Goal: Check status

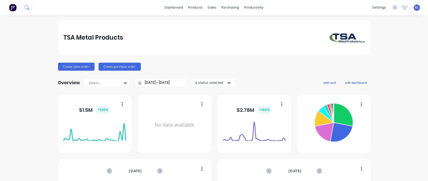
click at [30, 7] on button at bounding box center [27, 8] width 13 height 10
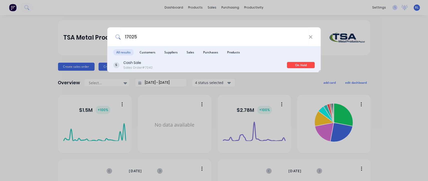
type input "17025"
click at [153, 64] on div "Cash Sale Sales Order #7242" at bounding box center [200, 65] width 174 height 10
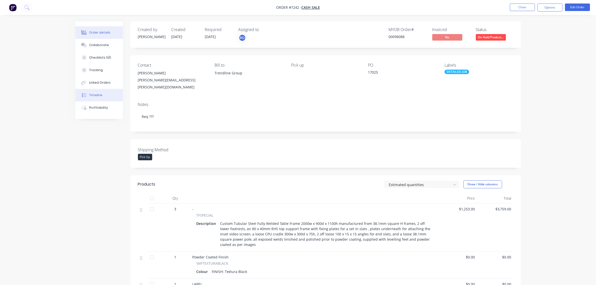
click at [103, 93] on button "Timeline" at bounding box center [99, 95] width 48 height 13
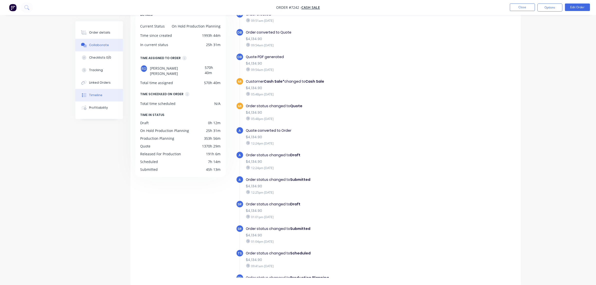
click at [105, 45] on div "Collaborate" at bounding box center [99, 45] width 20 height 5
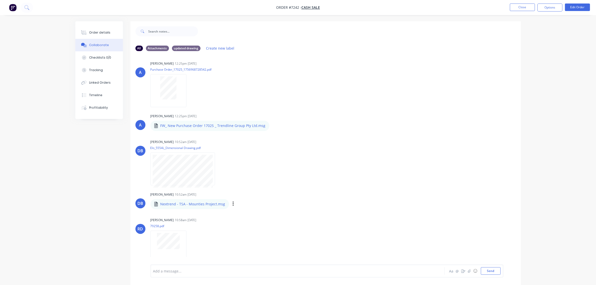
scroll to position [4, 0]
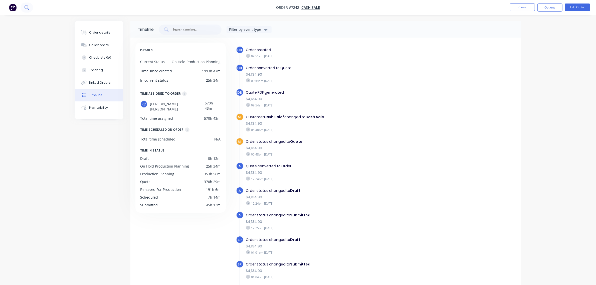
click at [25, 8] on icon at bounding box center [26, 7] width 4 height 4
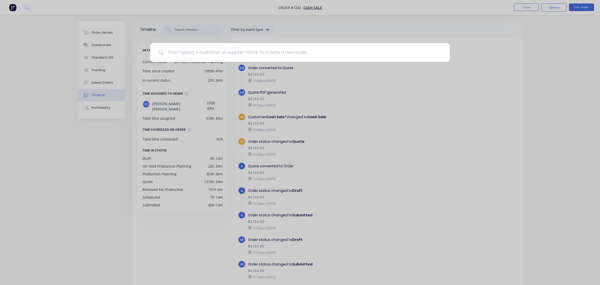
click at [193, 51] on input at bounding box center [303, 52] width 278 height 19
paste input "17026"
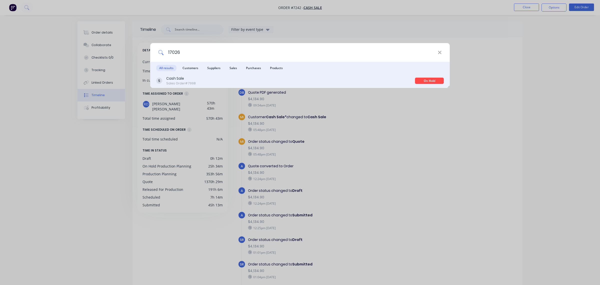
type input "17026"
click at [195, 83] on div "Cash Sale Sales Order #7998" at bounding box center [285, 81] width 259 height 10
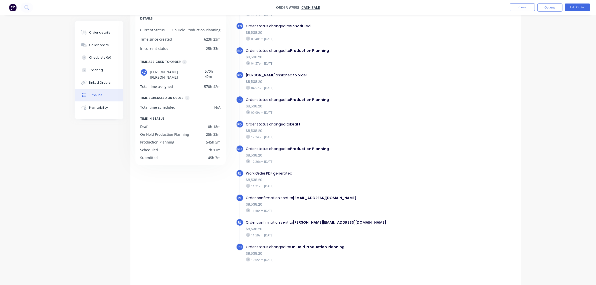
scroll to position [36, 0]
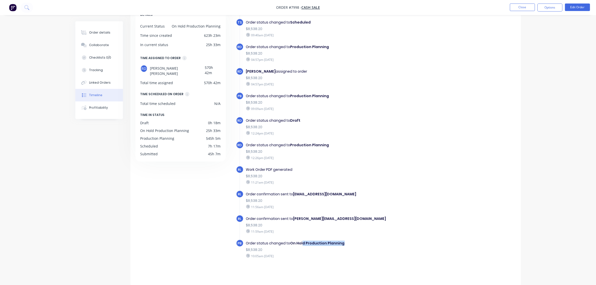
drag, startPoint x: 301, startPoint y: 241, endPoint x: 374, endPoint y: 241, distance: 72.1
click at [374, 180] on div "Order status changed to On Hold Production Planning" at bounding box center [332, 242] width 173 height 5
click at [385, 168] on div "Work Order PDF generated" at bounding box center [332, 169] width 173 height 5
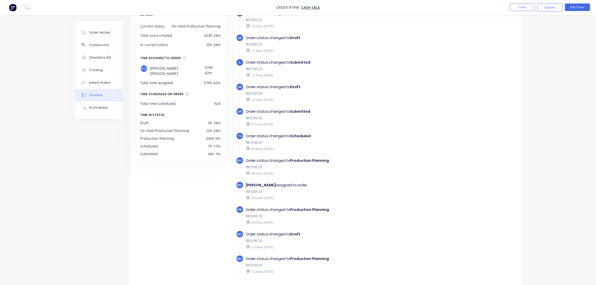
scroll to position [0, 0]
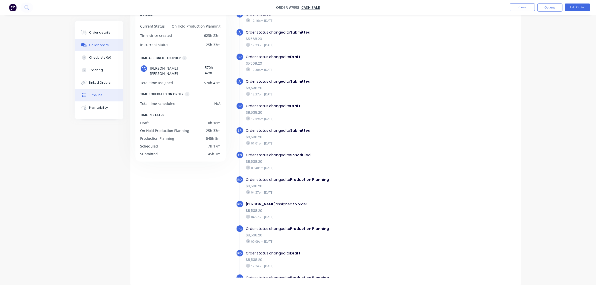
click at [100, 45] on div "Collaborate" at bounding box center [99, 45] width 20 height 5
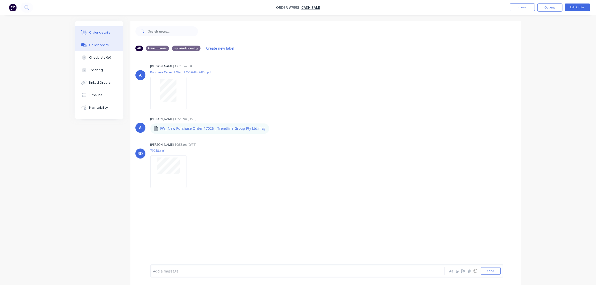
drag, startPoint x: 96, startPoint y: 33, endPoint x: 101, endPoint y: 33, distance: 5.0
click at [96, 32] on div "Order details" at bounding box center [99, 32] width 21 height 5
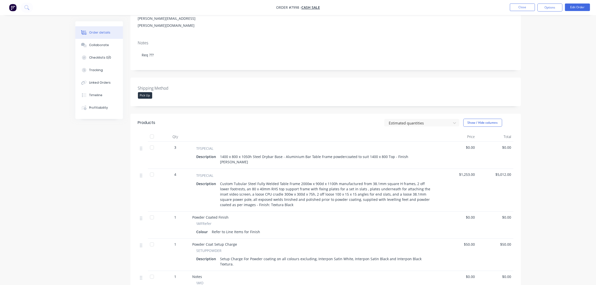
scroll to position [63, 0]
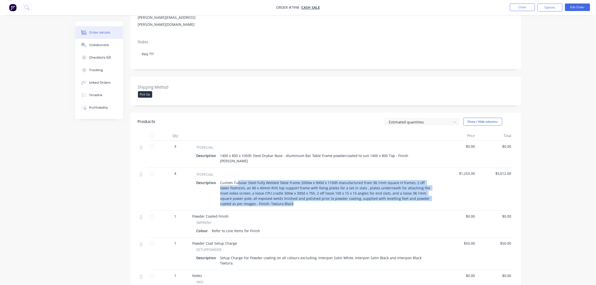
drag, startPoint x: 238, startPoint y: 172, endPoint x: 300, endPoint y: 193, distance: 66.5
click at [300, 180] on div "Custom Tubular Steel Fully Welded Table Frame 2000w x 900d x 1100h manufactured…" at bounding box center [326, 193] width 216 height 28
click at [295, 180] on div "Custom Tubular Steel Fully Welded Table Frame 2000w x 900d x 1100h manufactured…" at bounding box center [326, 193] width 216 height 28
click at [305, 180] on div "Custom Tubular Steel Fully Welded Table Frame 2000w x 900d x 1100h manufactured…" at bounding box center [326, 193] width 216 height 28
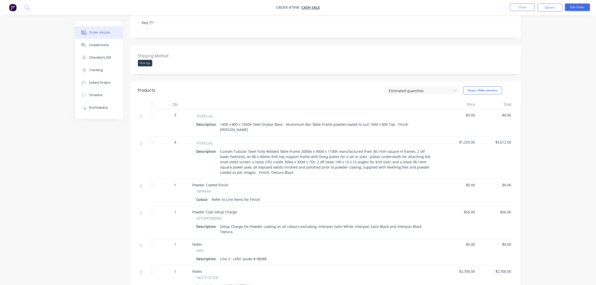
scroll to position [125, 0]
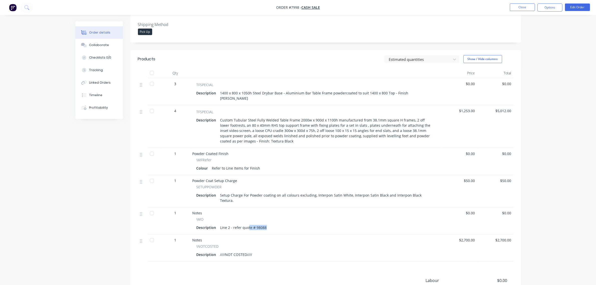
drag, startPoint x: 248, startPoint y: 212, endPoint x: 290, endPoint y: 211, distance: 41.8
click at [290, 180] on div "Description Line 2 - refer quote # 98088" at bounding box center [315, 227] width 238 height 7
click at [294, 180] on div "Description Line 2 - refer quote # 98088" at bounding box center [315, 227] width 238 height 7
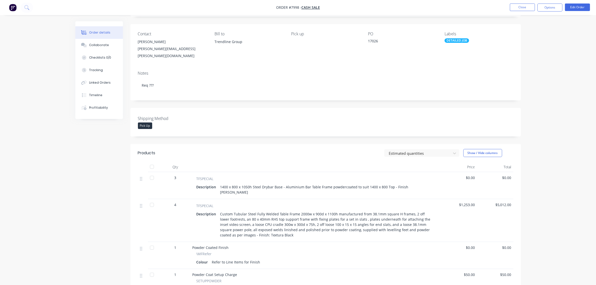
scroll to position [0, 0]
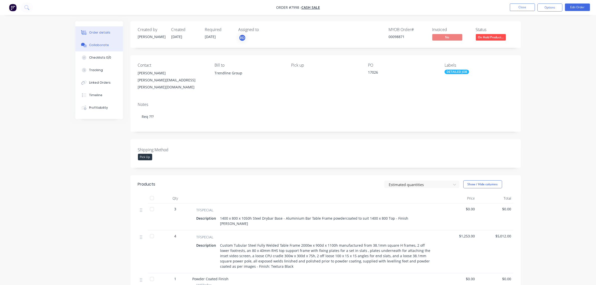
click at [107, 45] on button "Collaborate" at bounding box center [99, 45] width 48 height 13
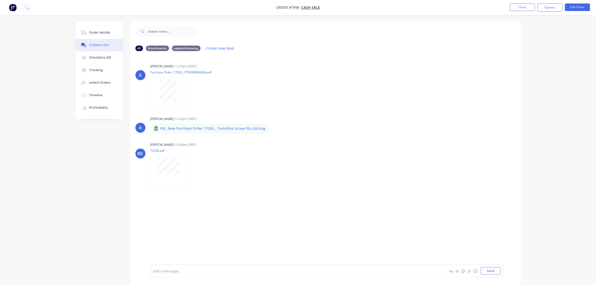
click at [109, 43] on button "Collaborate" at bounding box center [99, 45] width 48 height 13
click at [101, 106] on div "Profitability" at bounding box center [98, 107] width 19 height 5
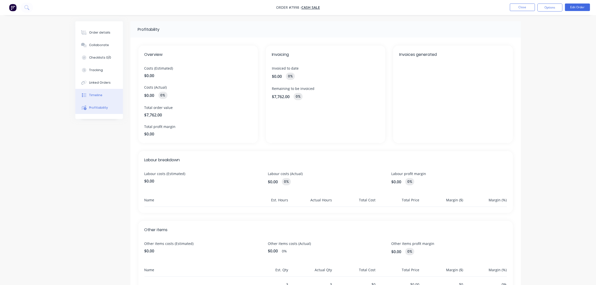
click at [103, 94] on button "Timeline" at bounding box center [99, 95] width 48 height 13
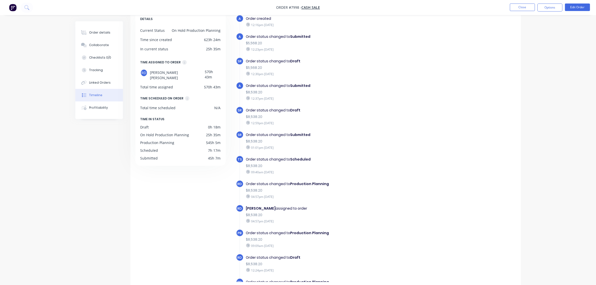
scroll to position [31, 0]
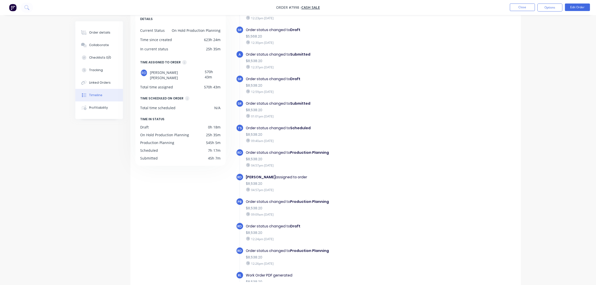
drag, startPoint x: 269, startPoint y: 178, endPoint x: 330, endPoint y: 178, distance: 61.0
click at [330, 178] on div "[PERSON_NAME] assigned to order" at bounding box center [332, 176] width 173 height 5
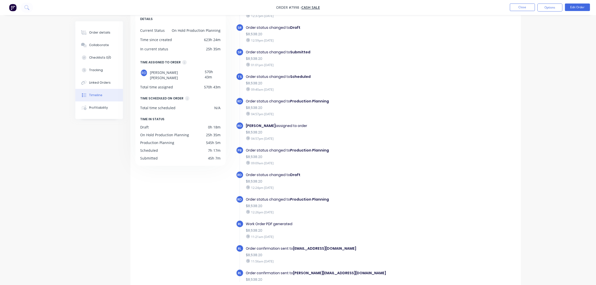
scroll to position [94, 0]
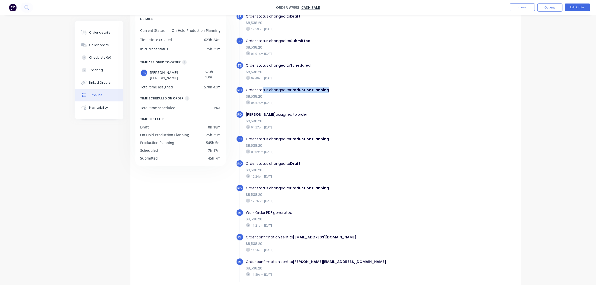
drag, startPoint x: 261, startPoint y: 89, endPoint x: 339, endPoint y: 89, distance: 77.8
click at [339, 89] on div "Order status changed to Production Planning" at bounding box center [332, 89] width 173 height 5
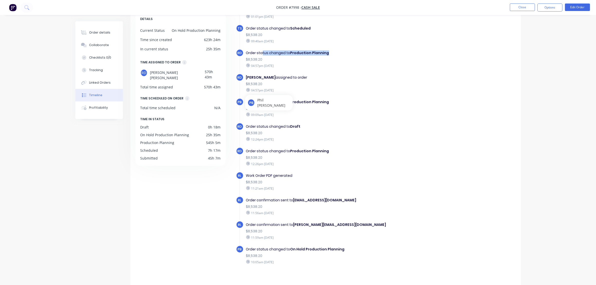
scroll to position [133, 0]
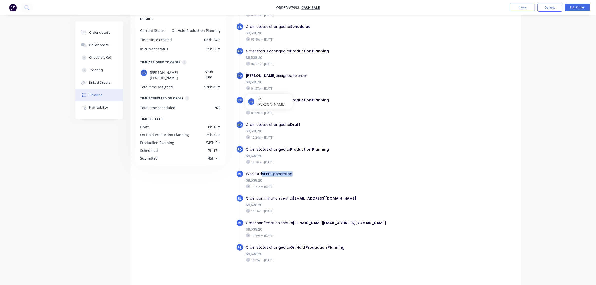
drag, startPoint x: 278, startPoint y: 173, endPoint x: 307, endPoint y: 173, distance: 28.8
click at [307, 173] on div "Work Order PDF generated" at bounding box center [332, 173] width 173 height 5
click at [341, 178] on div "$8,538.20" at bounding box center [332, 180] width 173 height 5
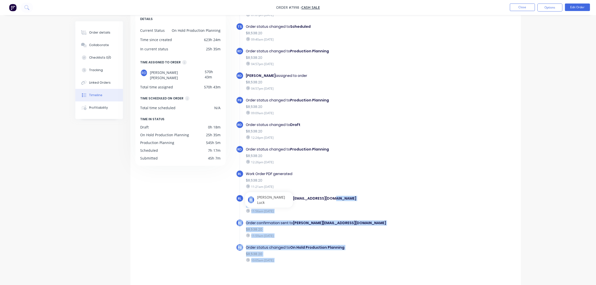
drag, startPoint x: 263, startPoint y: 195, endPoint x: 341, endPoint y: 195, distance: 78.1
click at [341, 180] on body "Order #7998 - Cash Sale Close Options Edit Order Order details Collaborate Chec…" at bounding box center [298, 129] width 596 height 320
click at [355, 180] on div "Order confirmation sent to [EMAIL_ADDRESS][DOMAIN_NAME]" at bounding box center [332, 198] width 173 height 5
click at [357, 180] on div "11:56am [DATE]" at bounding box center [332, 211] width 173 height 5
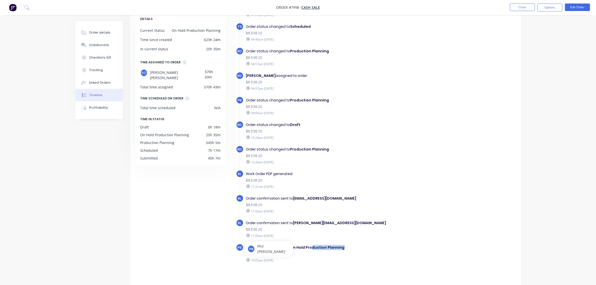
drag, startPoint x: 323, startPoint y: 248, endPoint x: 366, endPoint y: 247, distance: 43.3
click at [362, 180] on div "Order status changed to On Hold Production Planning" at bounding box center [332, 247] width 173 height 5
click at [378, 180] on div "Order status changed to On Hold Production Planning" at bounding box center [332, 247] width 173 height 5
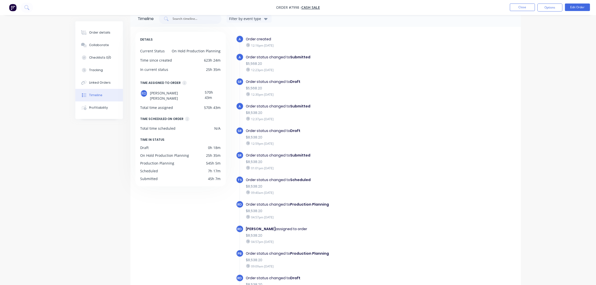
scroll to position [0, 0]
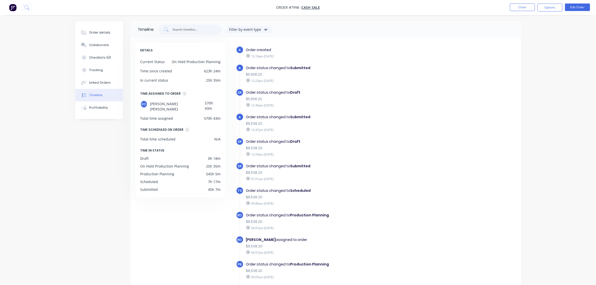
click at [108, 96] on button "Timeline" at bounding box center [99, 95] width 48 height 13
click at [95, 35] on button "Order details" at bounding box center [99, 32] width 48 height 13
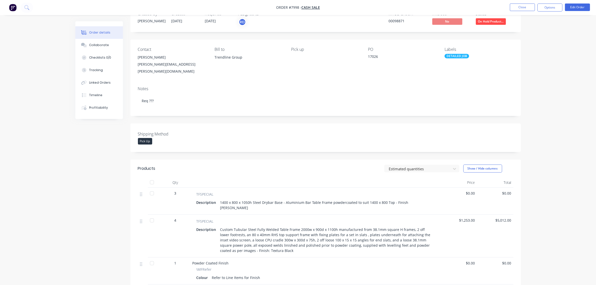
scroll to position [31, 0]
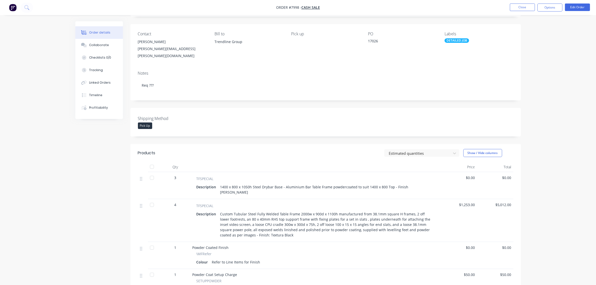
click at [15, 8] on img "button" at bounding box center [13, 8] width 8 height 8
